Goal: Task Accomplishment & Management: Manage account settings

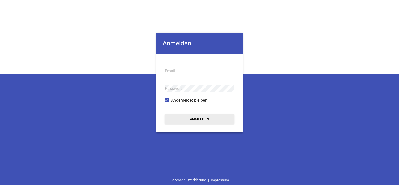
click at [182, 69] on input "email" at bounding box center [199, 70] width 69 height 7
click at [187, 120] on button "Anmelden" at bounding box center [199, 118] width 69 height 9
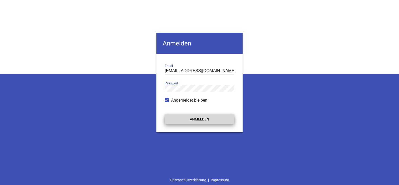
click at [187, 120] on button "Anmelden" at bounding box center [199, 118] width 69 height 9
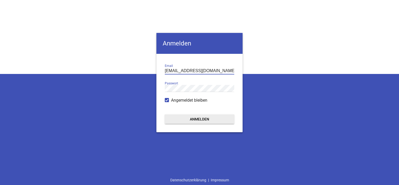
drag, startPoint x: 199, startPoint y: 73, endPoint x: 175, endPoint y: 71, distance: 23.8
click at [175, 71] on input "[EMAIL_ADDRESS][DOMAIN_NAME]" at bounding box center [199, 70] width 69 height 7
type input "[EMAIL_ADDRESS][DOMAIN_NAME]"
click at [165, 114] on button "Anmelden" at bounding box center [199, 118] width 69 height 9
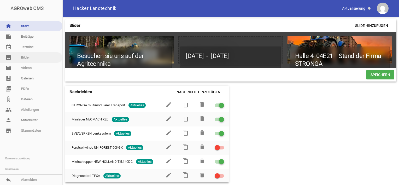
click at [33, 61] on link "image Bilder" at bounding box center [31, 57] width 62 height 10
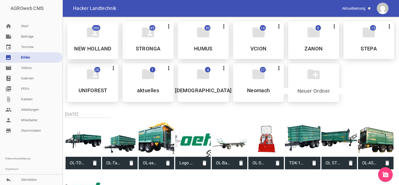
click at [98, 34] on icon "folder_shared" at bounding box center [93, 32] width 15 height 15
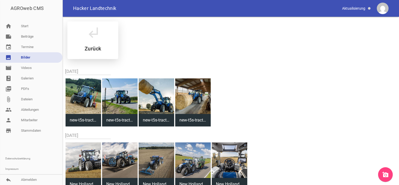
click at [90, 48] on h5 "Zurück" at bounding box center [93, 48] width 16 height 5
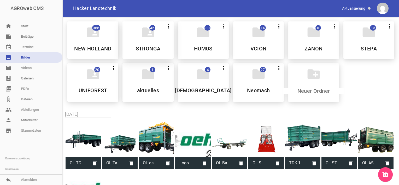
click at [158, 38] on div "folder_shared 45 more_vert Nicht mehr Teilen Bearbeiten Löschen STRONGA" at bounding box center [147, 40] width 51 height 38
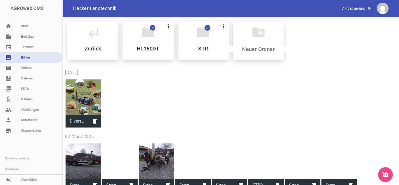
scroll to position [41, 0]
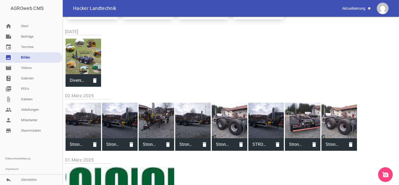
click at [79, 57] on div at bounding box center [82, 56] width 35 height 35
type input "Diversify-with-HookLoada-1-DE.jpg"
type input "1647"
type input "1657"
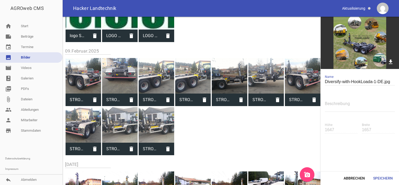
scroll to position [288, 0]
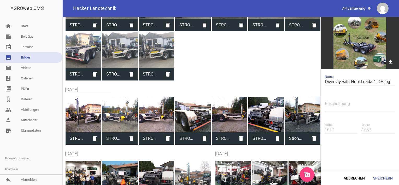
click at [236, 61] on div "STRONGA HL140 8.jpg delete STRONGA HL140 6.jpg delete STRONGA HL140 4.jpg delet…" at bounding box center [230, 31] width 331 height 99
click at [356, 177] on button "Abbrechen" at bounding box center [353, 177] width 29 height 9
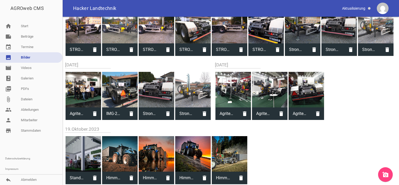
scroll to position [376, 0]
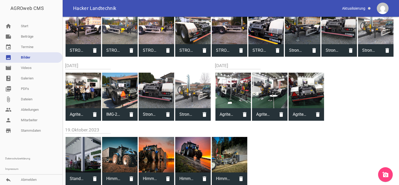
click at [229, 154] on div at bounding box center [229, 154] width 35 height 35
type input "Himmelfreundpointner [PERSON_NAME] (1).jpeg"
type input "1366"
type input "2048"
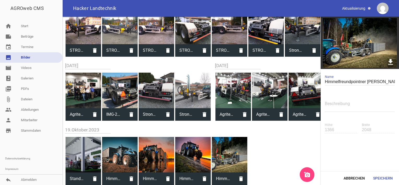
click at [388, 63] on icon "download" at bounding box center [390, 62] width 8 height 8
